Goal: Information Seeking & Learning: Find specific page/section

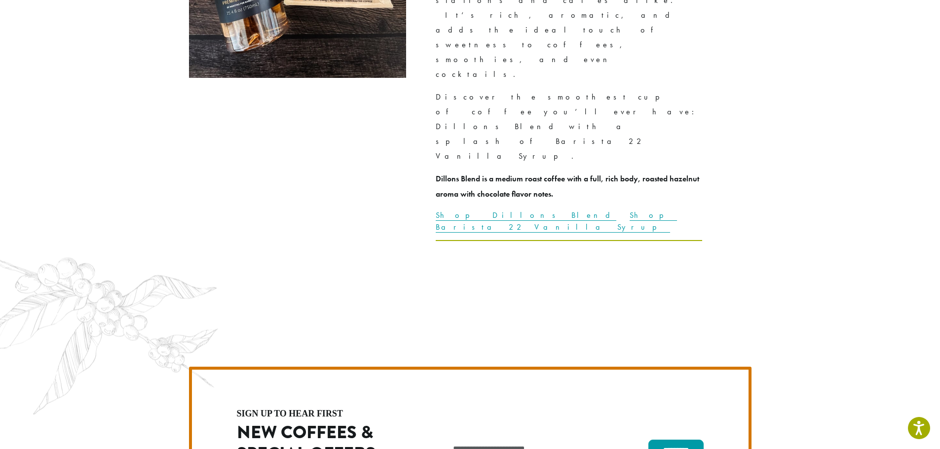
scroll to position [2516, 0]
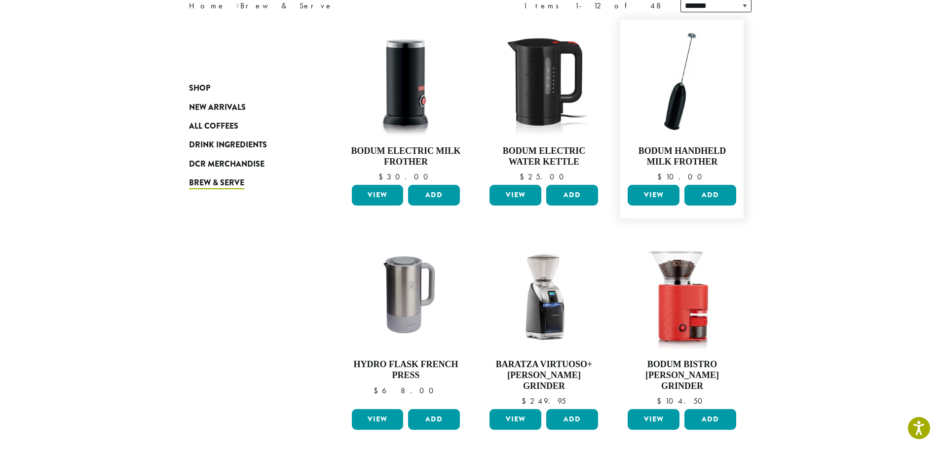
scroll to position [148, 0]
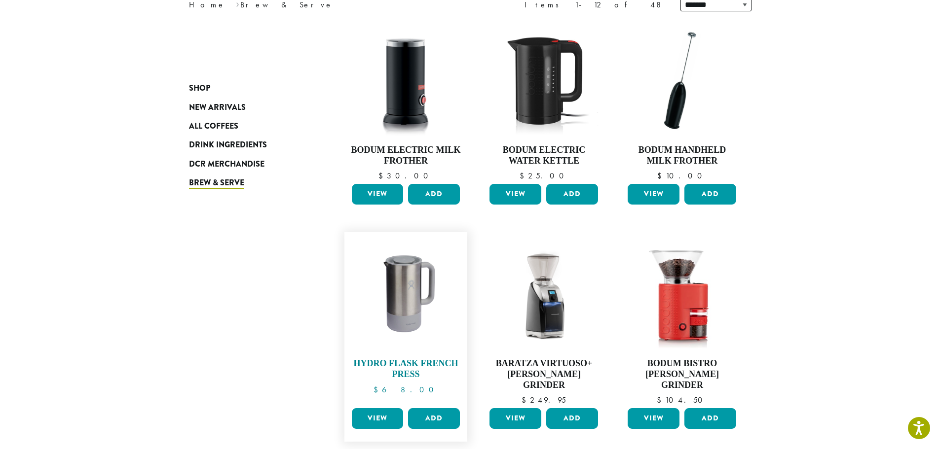
click at [426, 304] on img at bounding box center [405, 293] width 113 height 113
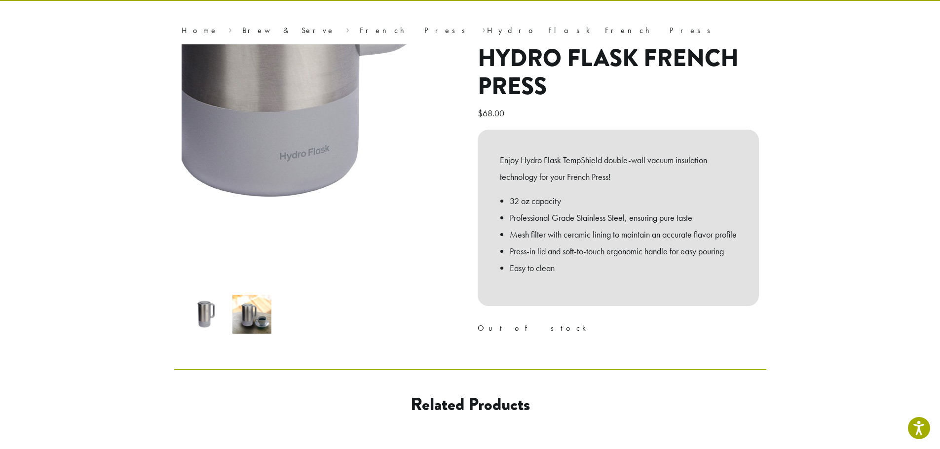
scroll to position [49, 0]
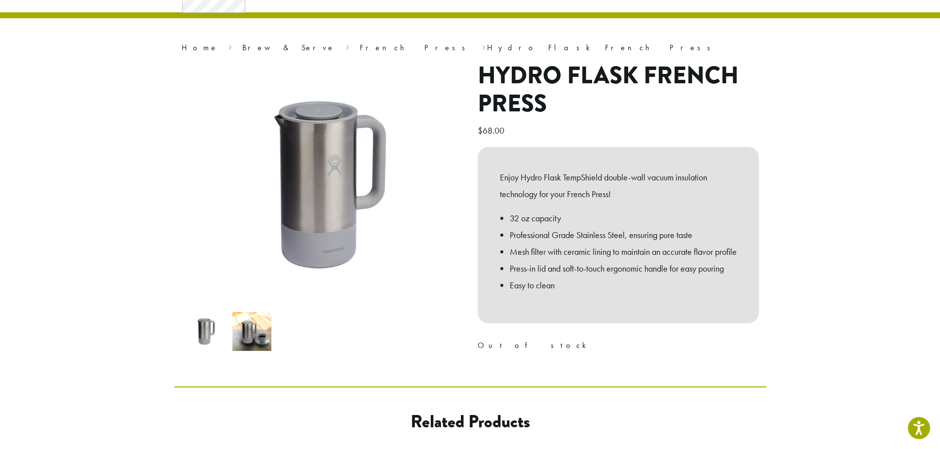
click at [242, 337] on img at bounding box center [251, 331] width 39 height 39
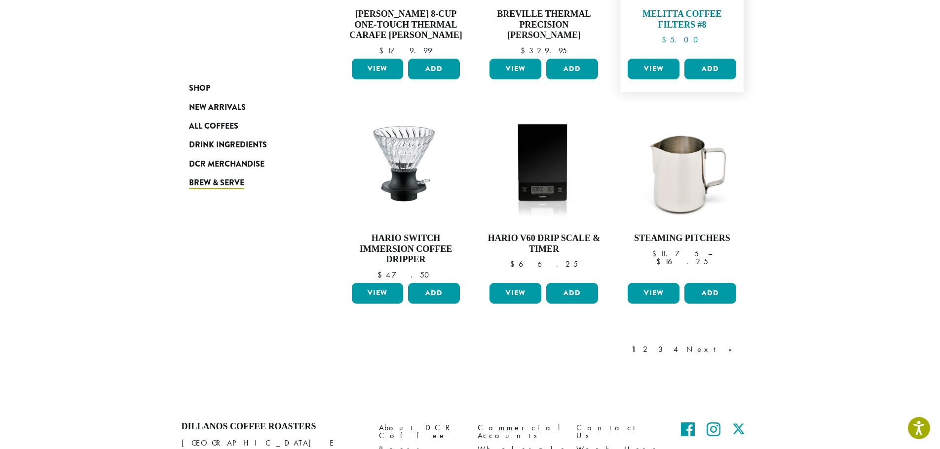
scroll to position [740, 0]
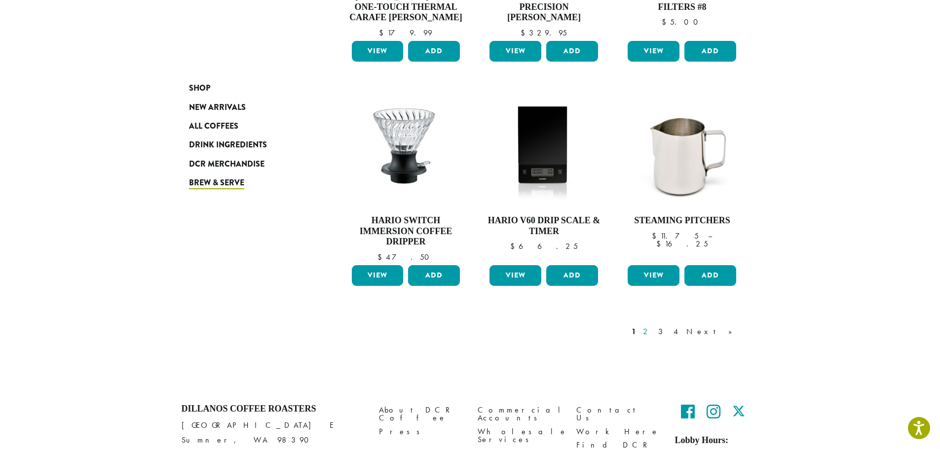
click at [653, 326] on link "2" at bounding box center [647, 332] width 12 height 12
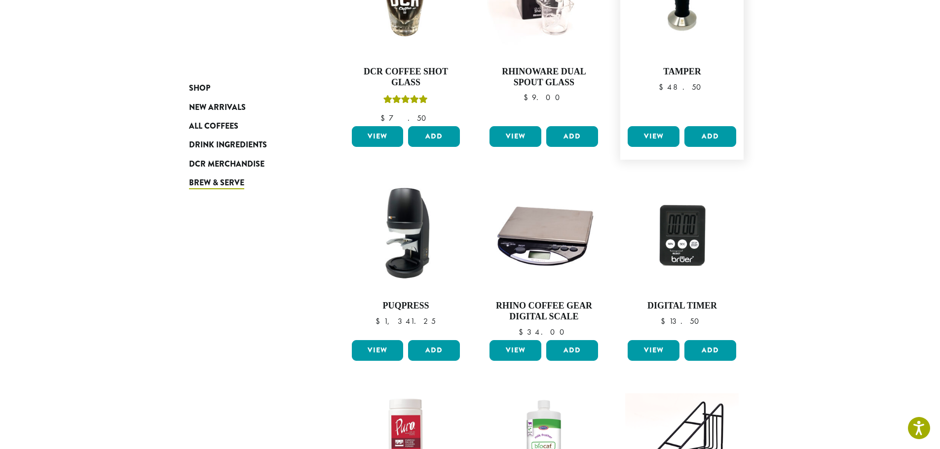
scroll to position [258, 0]
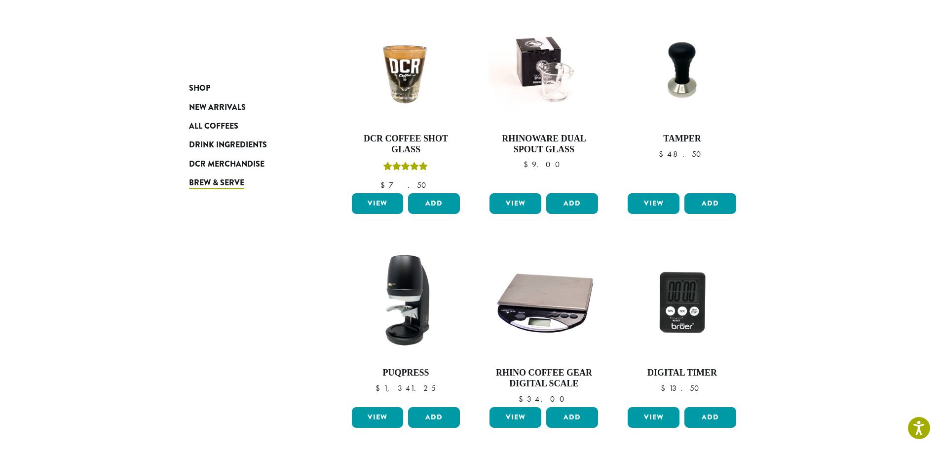
scroll to position [740, 0]
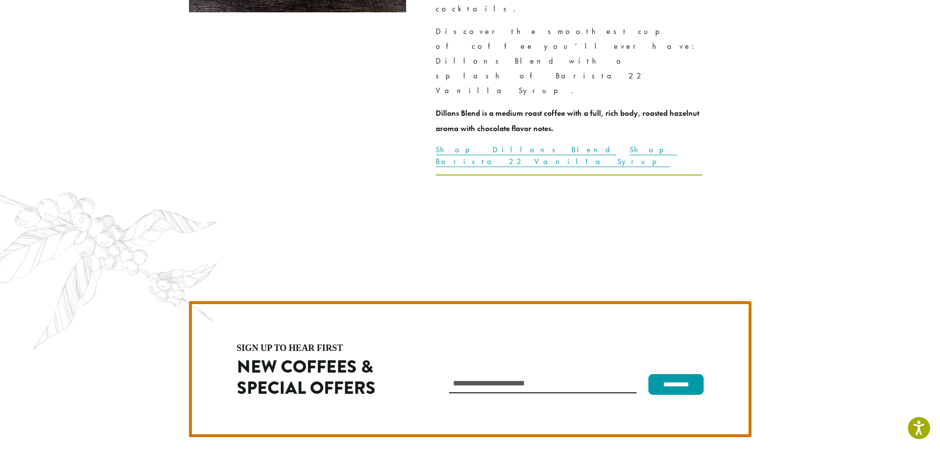
scroll to position [2664, 0]
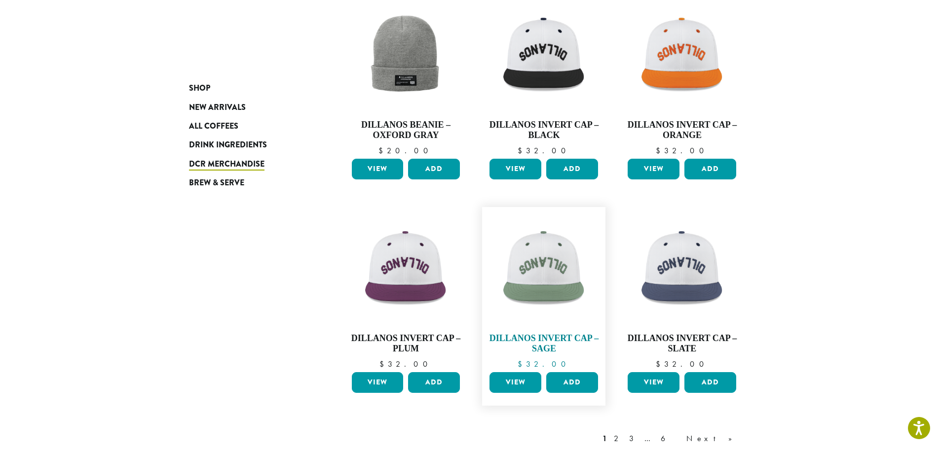
scroll to position [774, 0]
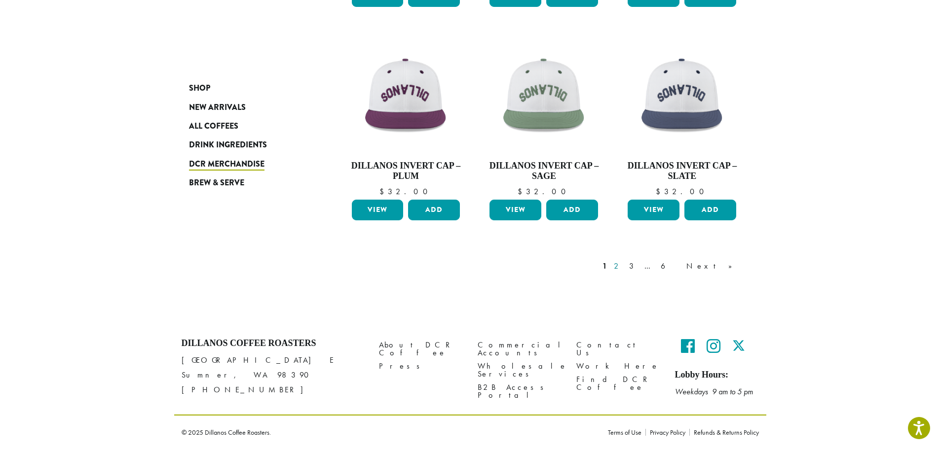
click at [624, 270] on link "2" at bounding box center [618, 266] width 12 height 12
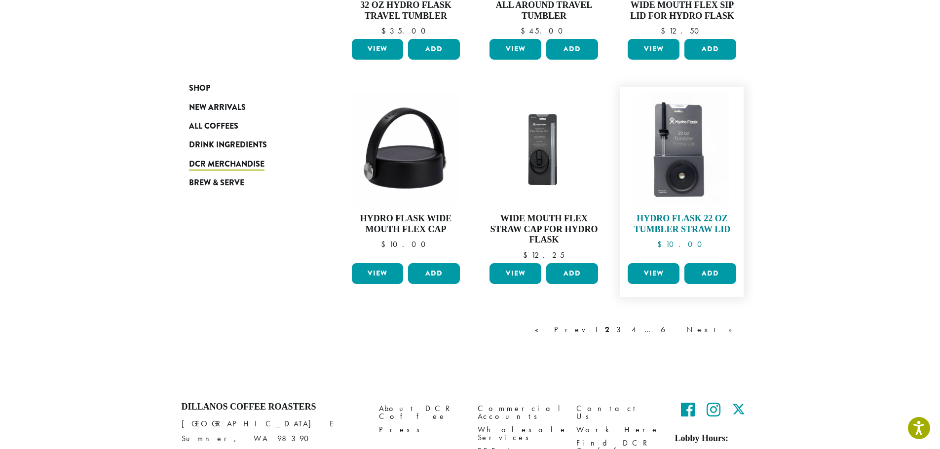
scroll to position [801, 0]
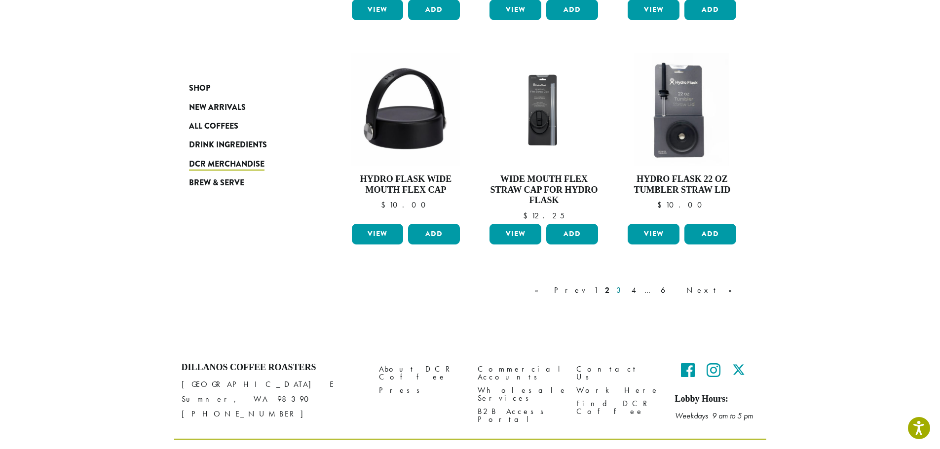
click at [627, 290] on link "3" at bounding box center [620, 291] width 12 height 12
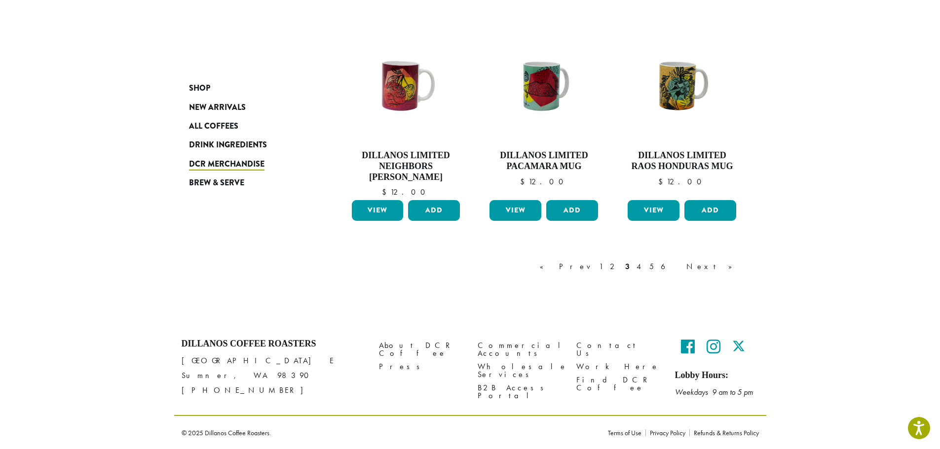
scroll to position [795, 0]
click at [644, 267] on link "4" at bounding box center [639, 266] width 10 height 12
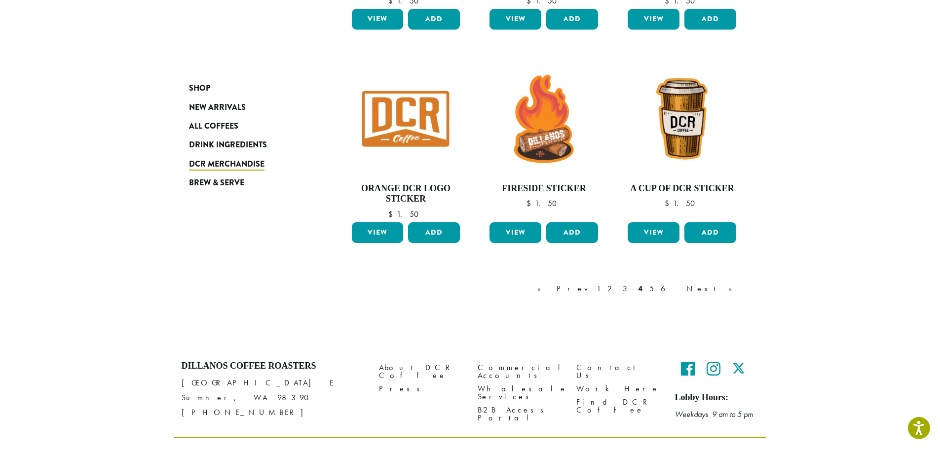
scroll to position [774, 0]
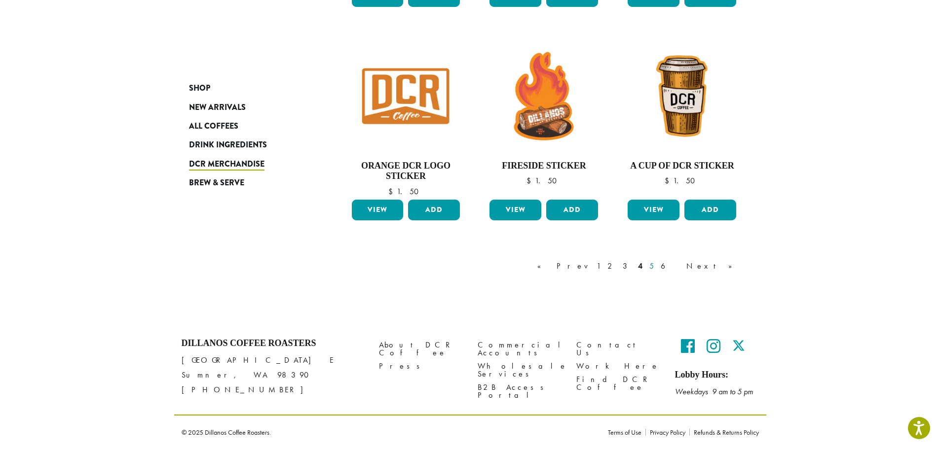
click at [656, 266] on link "5" at bounding box center [651, 266] width 8 height 12
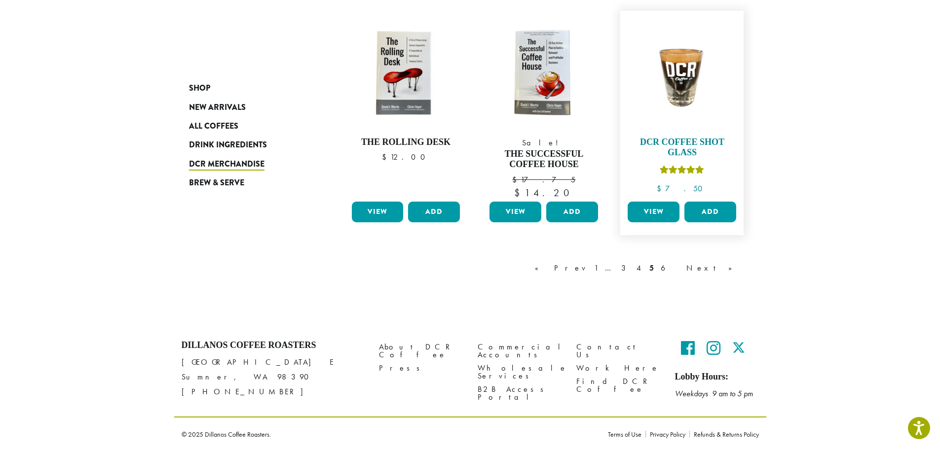
scroll to position [799, 0]
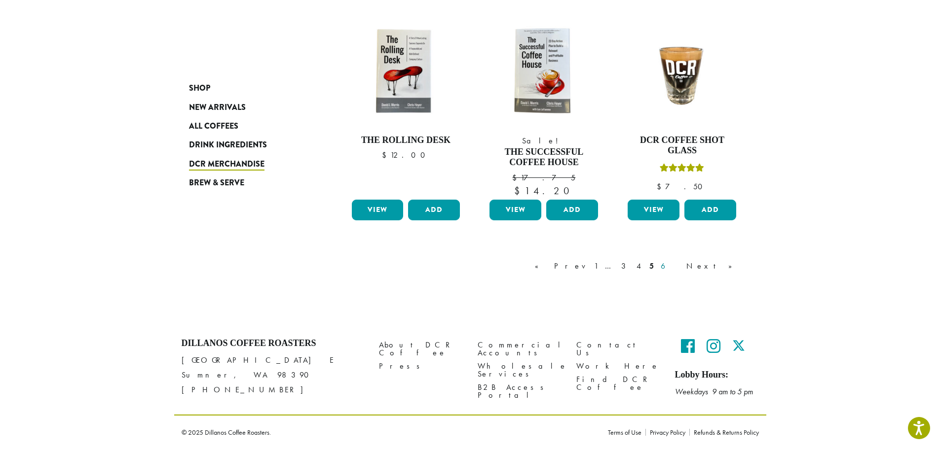
click at [681, 265] on link "6" at bounding box center [670, 266] width 23 height 12
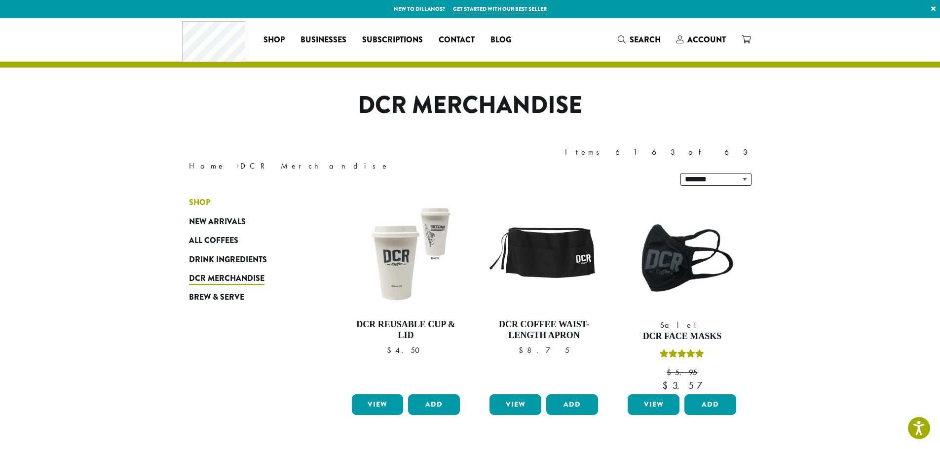
click at [199, 197] on span "Shop" at bounding box center [199, 203] width 21 height 12
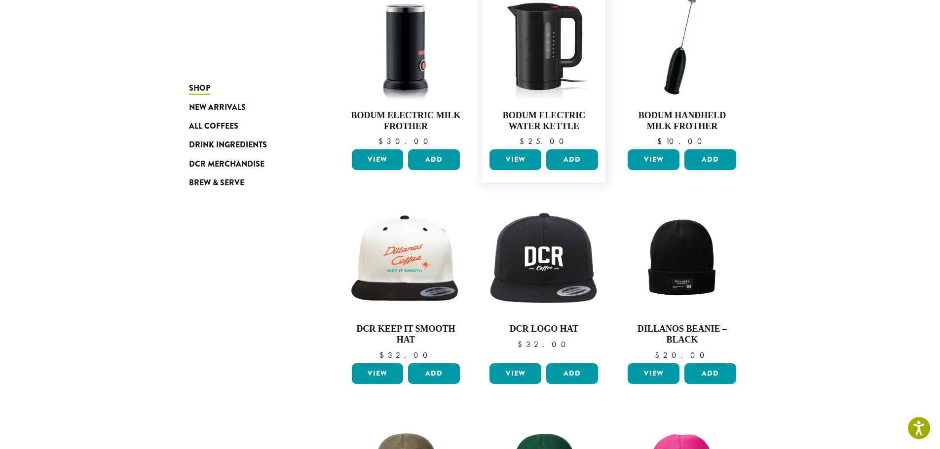
scroll to position [197, 0]
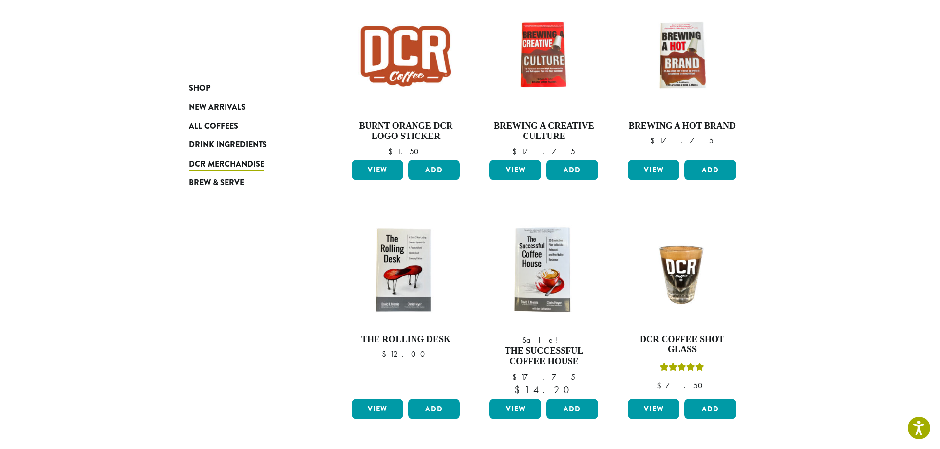
scroll to position [799, 0]
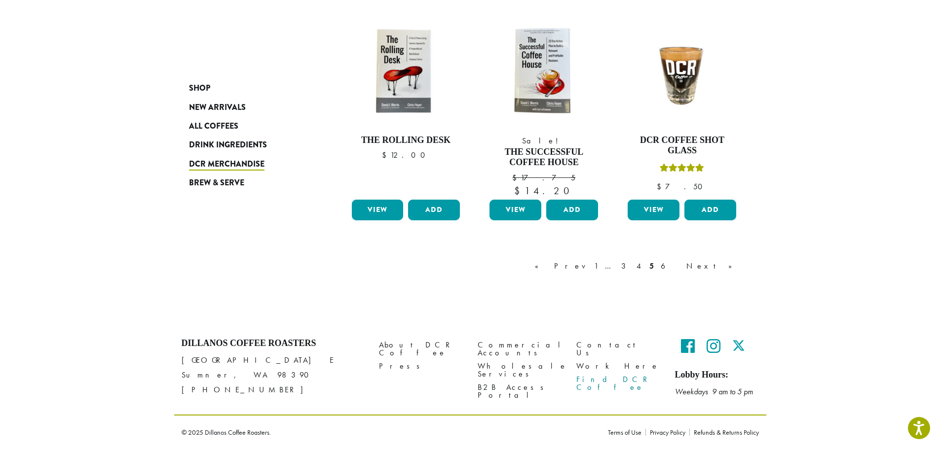
click at [593, 373] on link "Find DCR Coffee" at bounding box center [618, 383] width 84 height 21
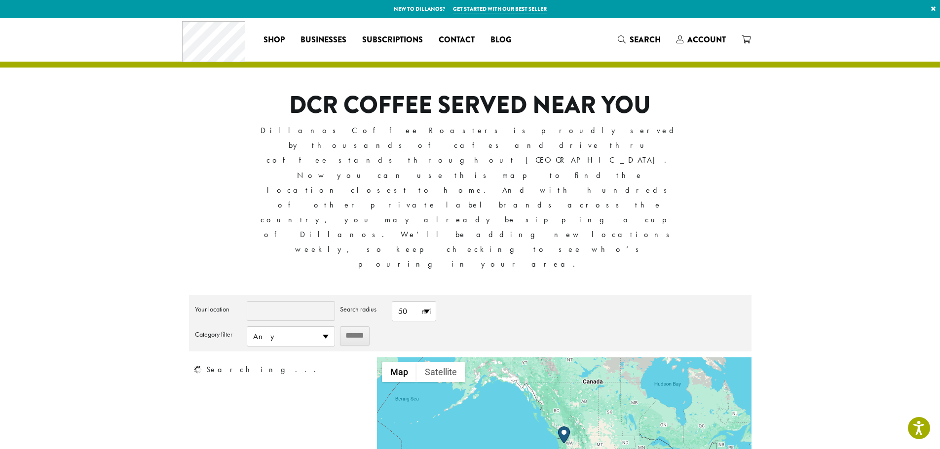
click at [284, 301] on input "Your location" at bounding box center [291, 311] width 88 height 20
click at [269, 301] on input "Your location" at bounding box center [291, 311] width 88 height 20
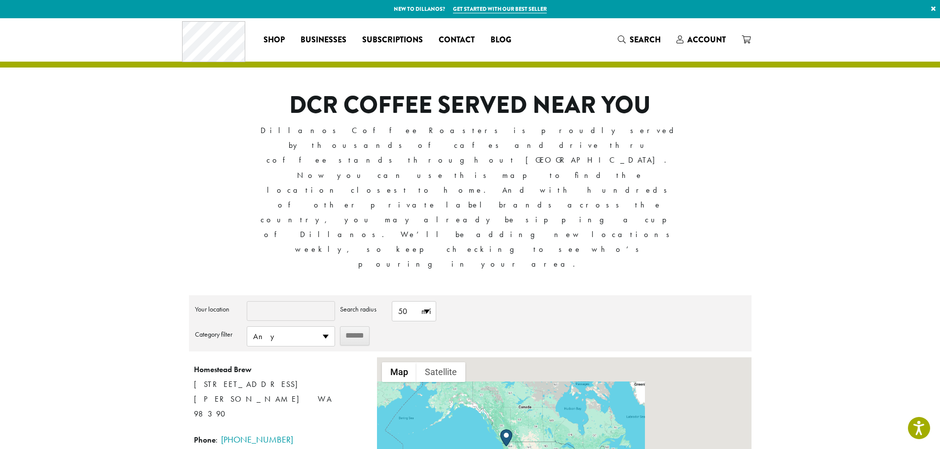
click at [293, 301] on input "Your location" at bounding box center [291, 311] width 88 height 20
